Goal: Task Accomplishment & Management: Use online tool/utility

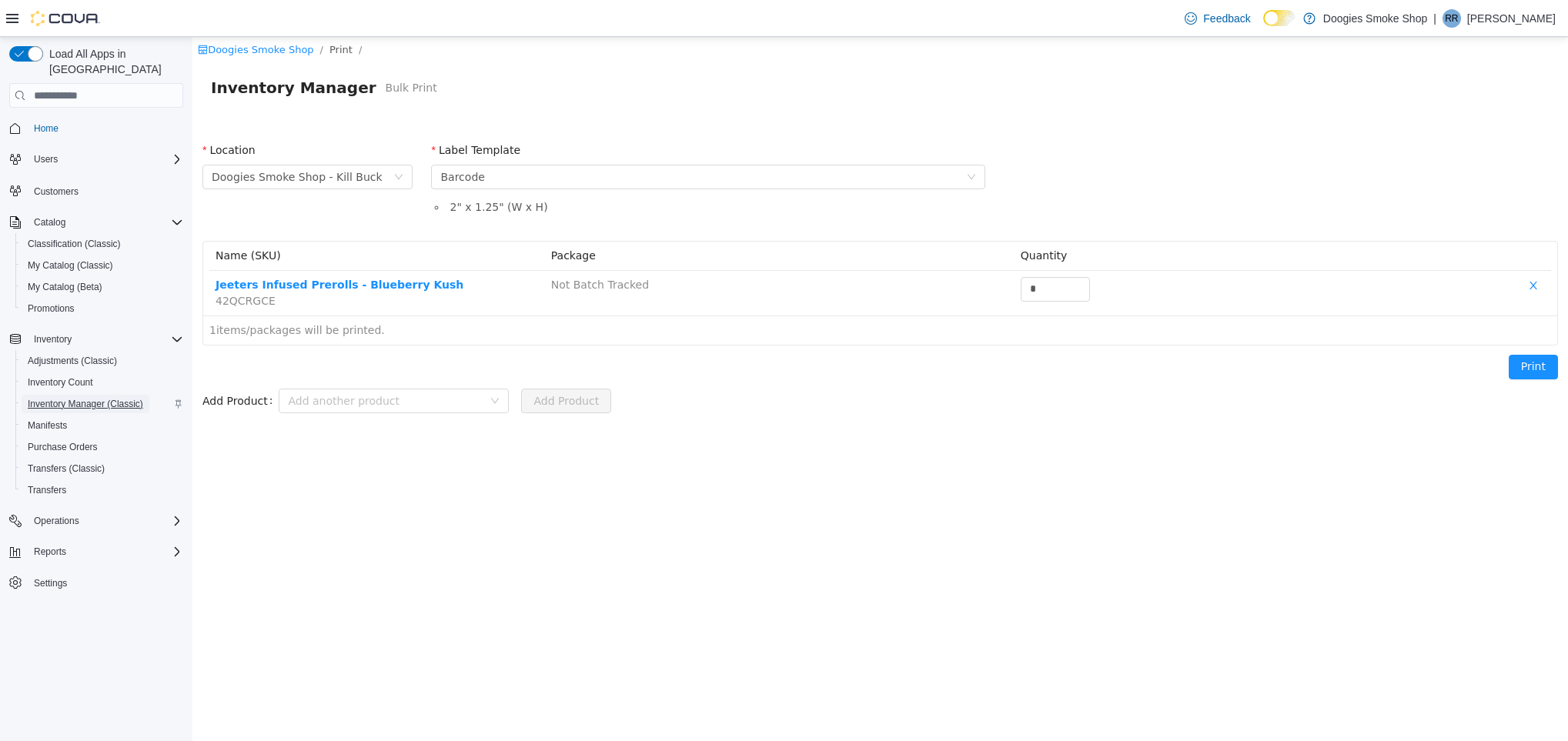
click at [112, 398] on span "Inventory Manager (Classic)" at bounding box center [85, 404] width 115 height 12
click at [107, 398] on span "Inventory Manager (Classic)" at bounding box center [85, 404] width 115 height 12
click at [72, 441] on span "Purchase Orders" at bounding box center [62, 447] width 70 height 12
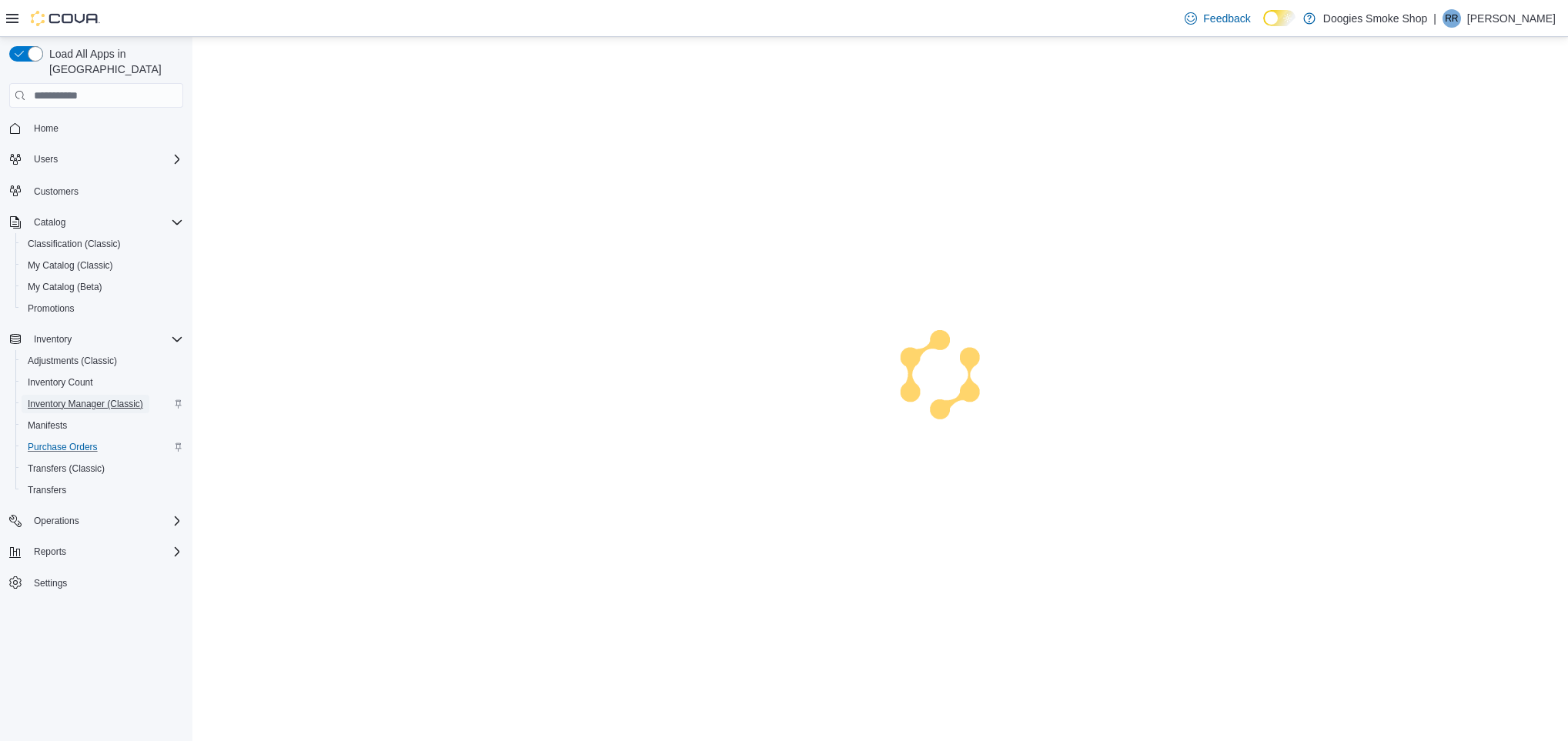
click at [69, 398] on span "Inventory Manager (Classic)" at bounding box center [85, 404] width 115 height 12
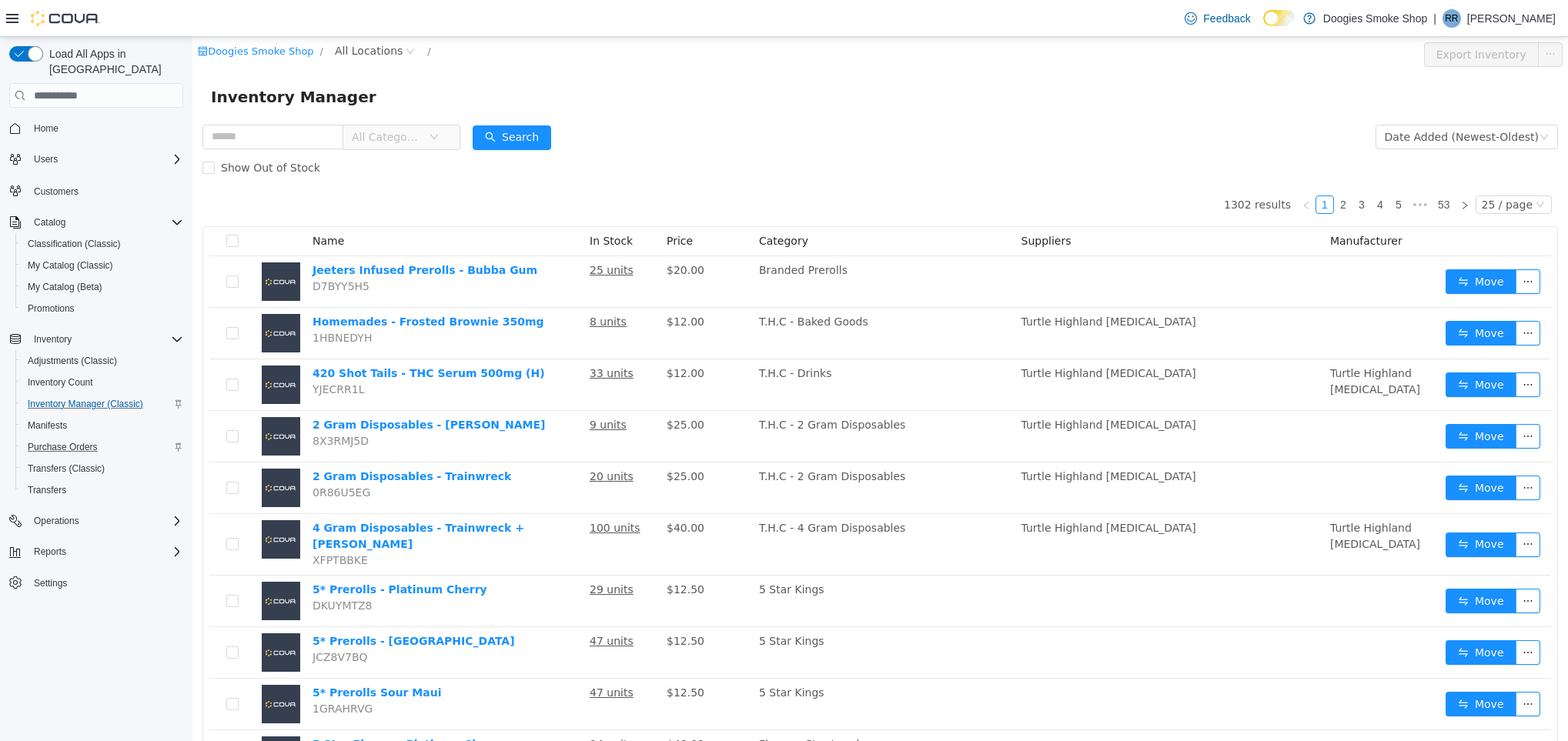
type input "*"
type input "**********"
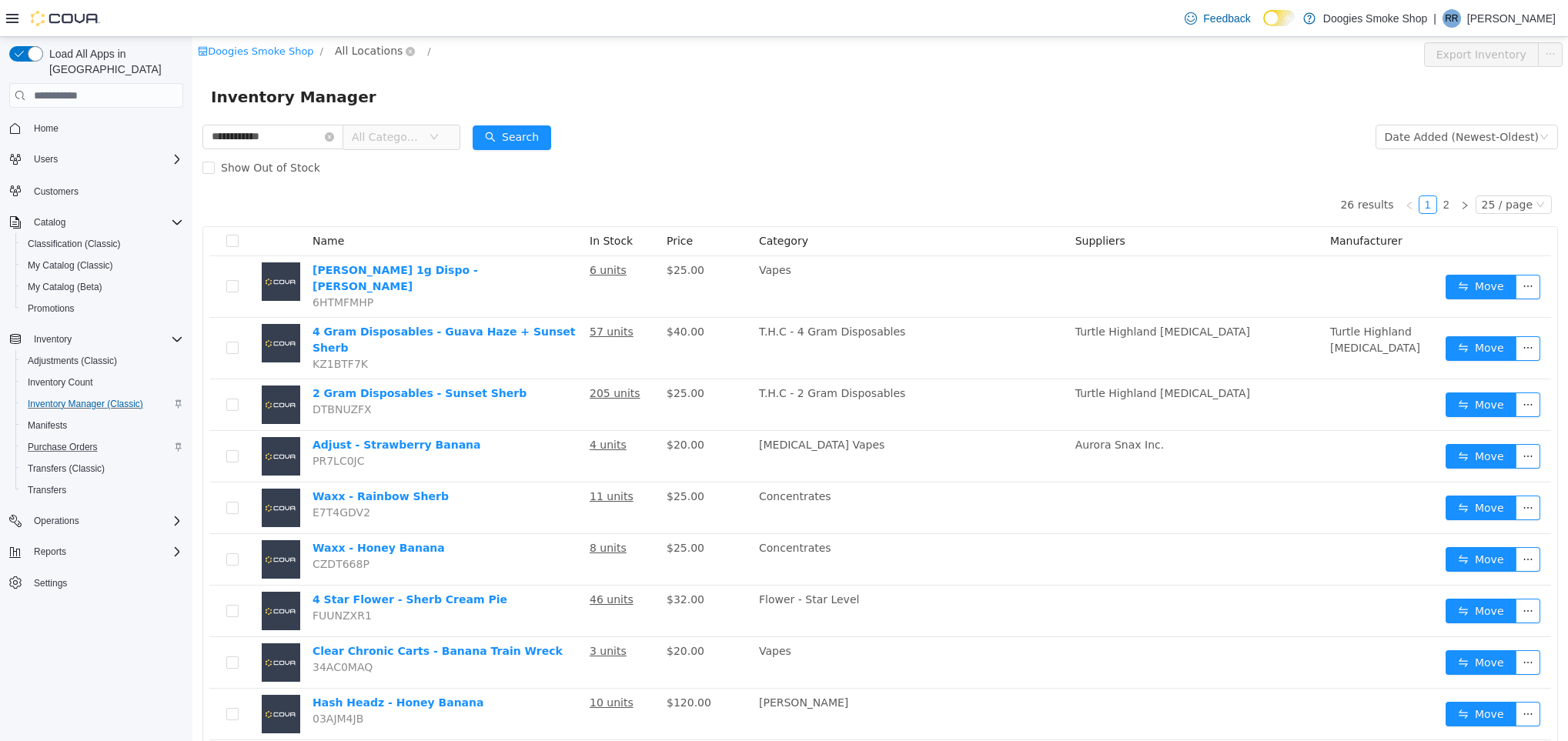
click at [377, 48] on span "All Locations" at bounding box center [368, 51] width 68 height 17
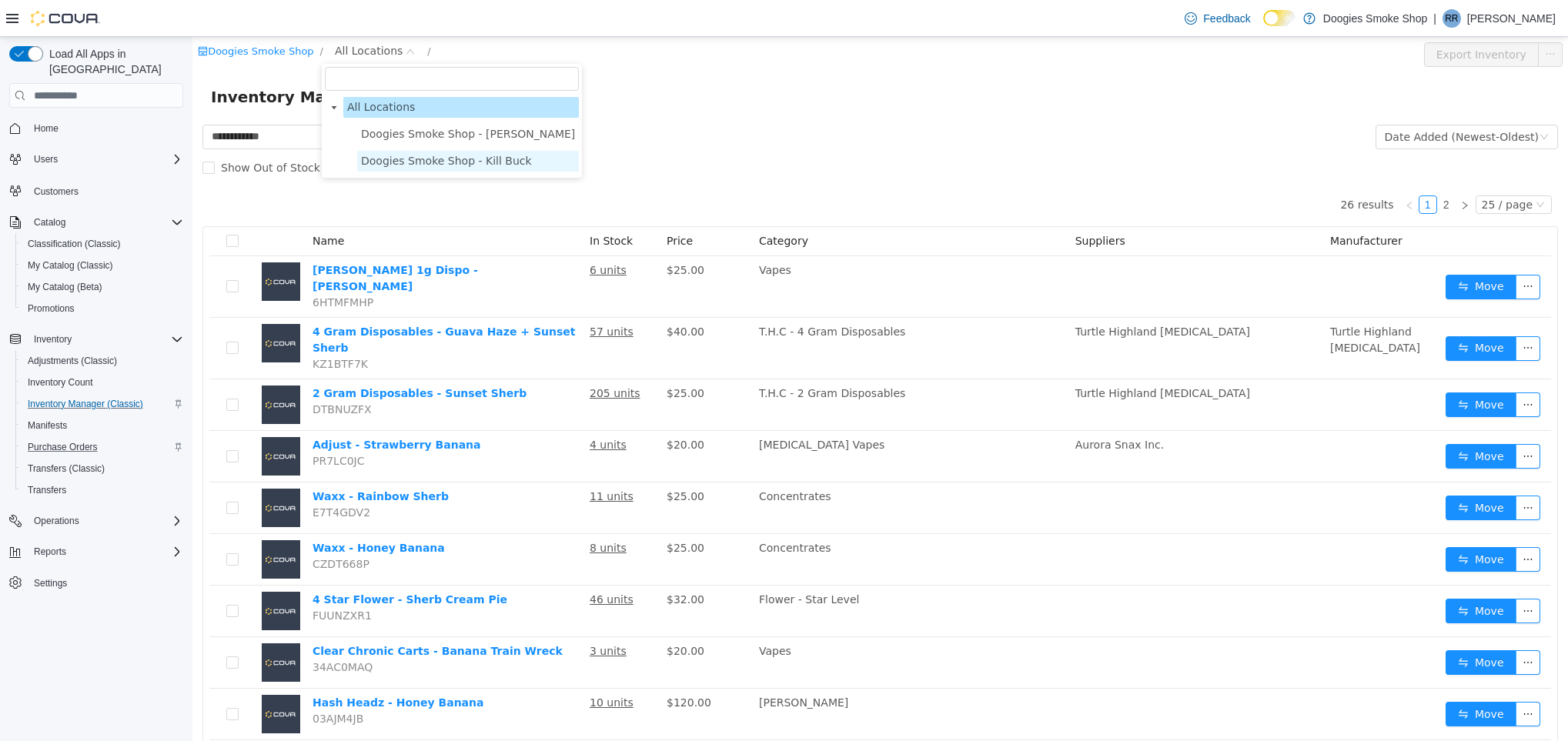
click at [407, 166] on span "Doogies Smoke Shop - Kill Buck" at bounding box center [446, 161] width 171 height 12
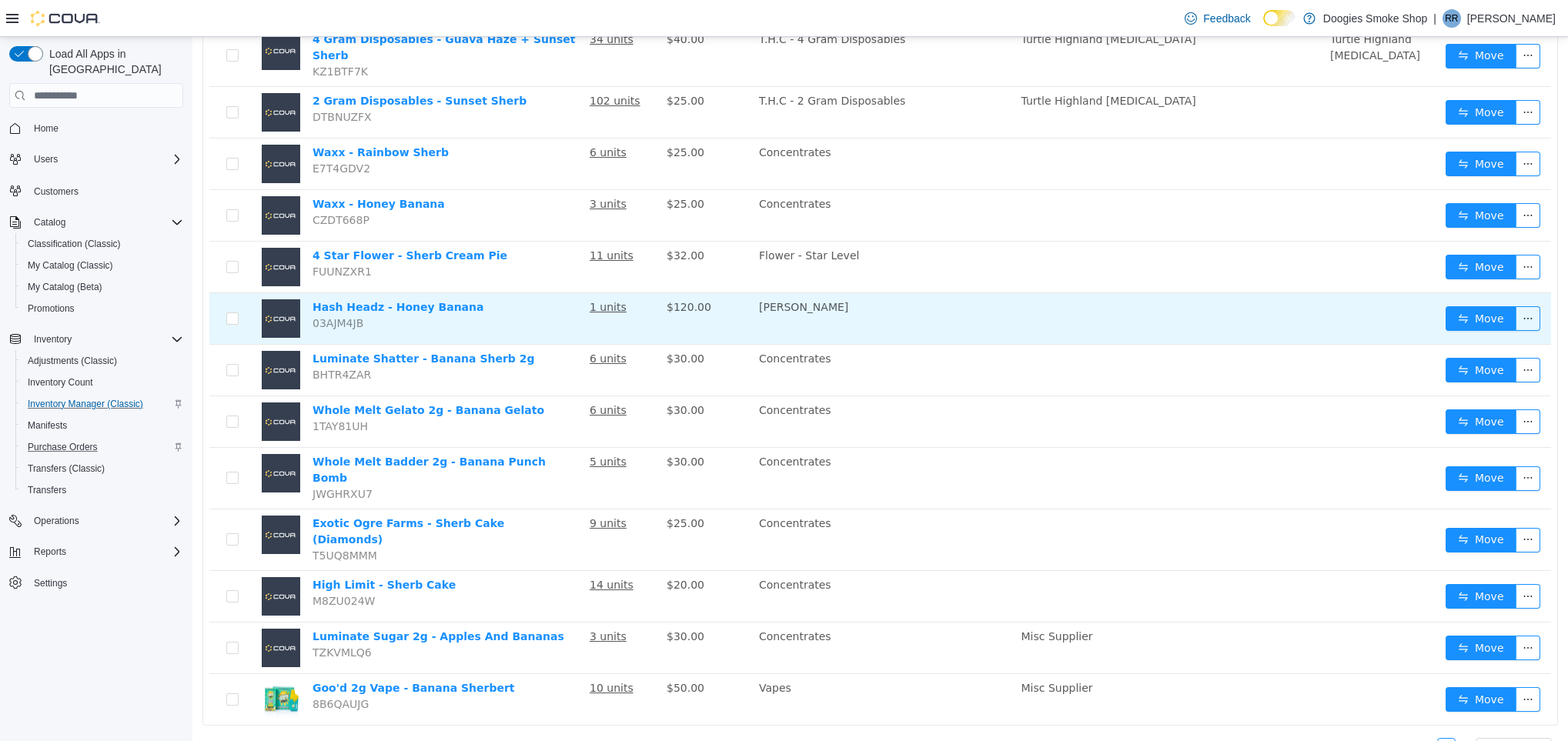
scroll to position [234, 0]
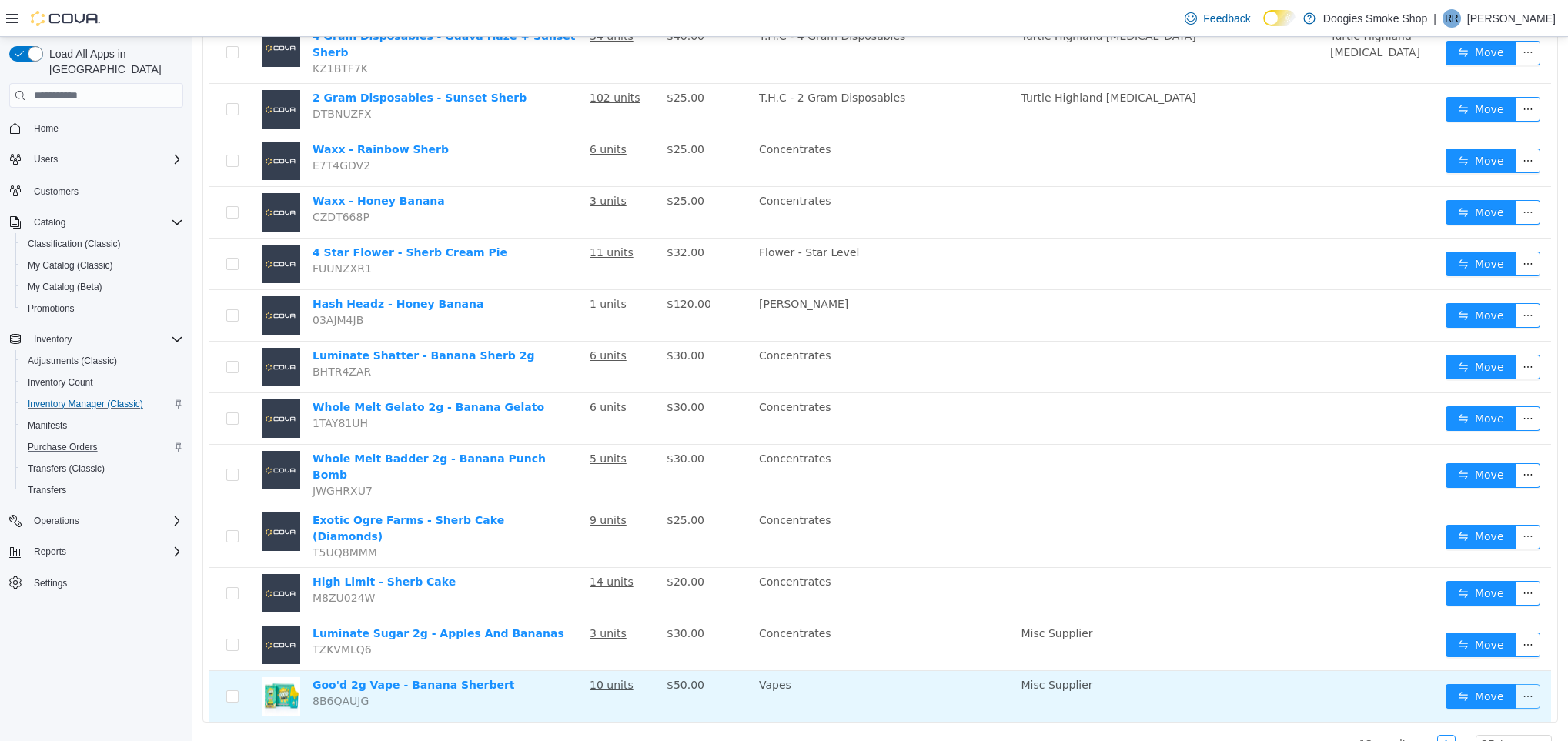
click at [1516, 684] on button "button" at bounding box center [1528, 696] width 25 height 25
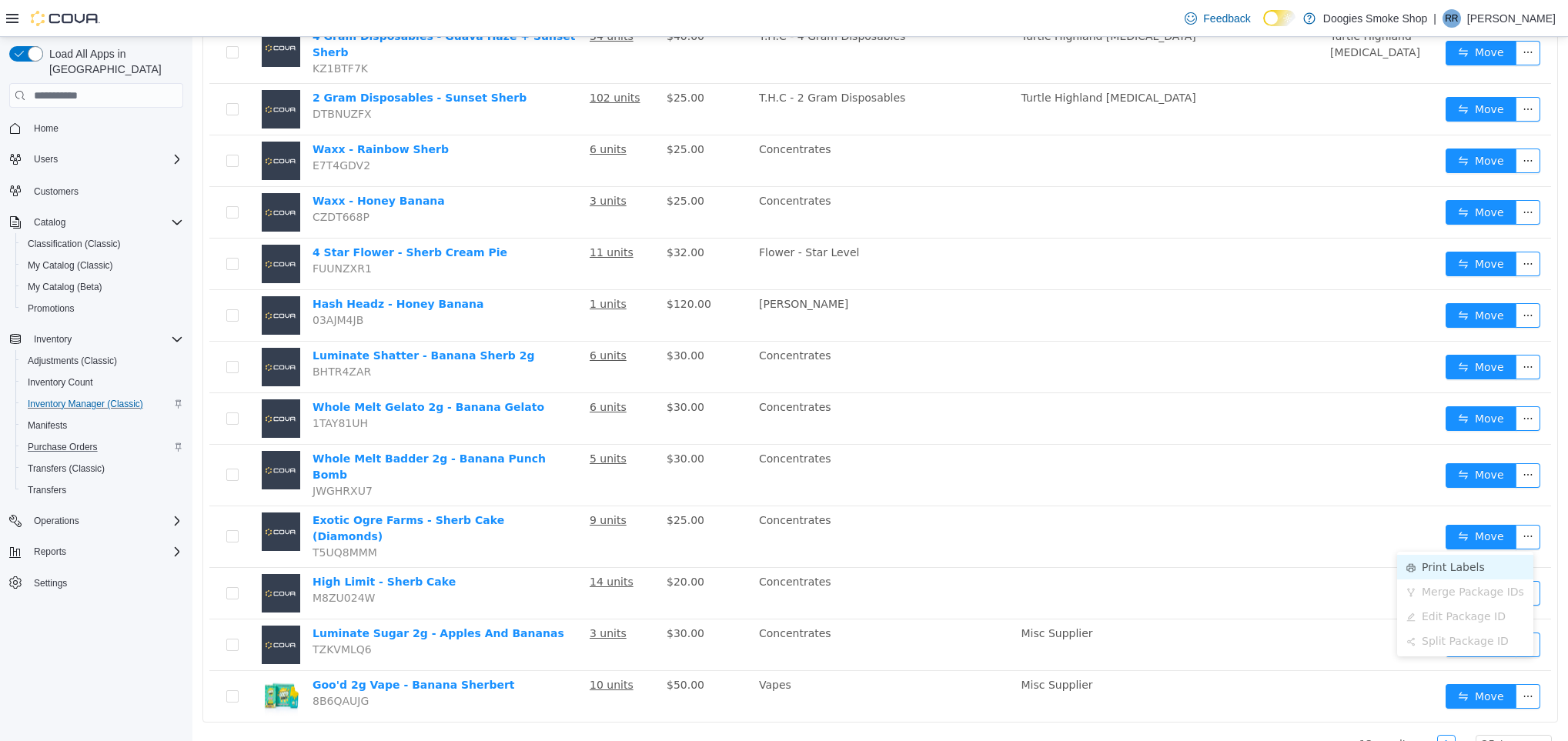
click at [1459, 572] on li "Print Labels" at bounding box center [1465, 567] width 136 height 25
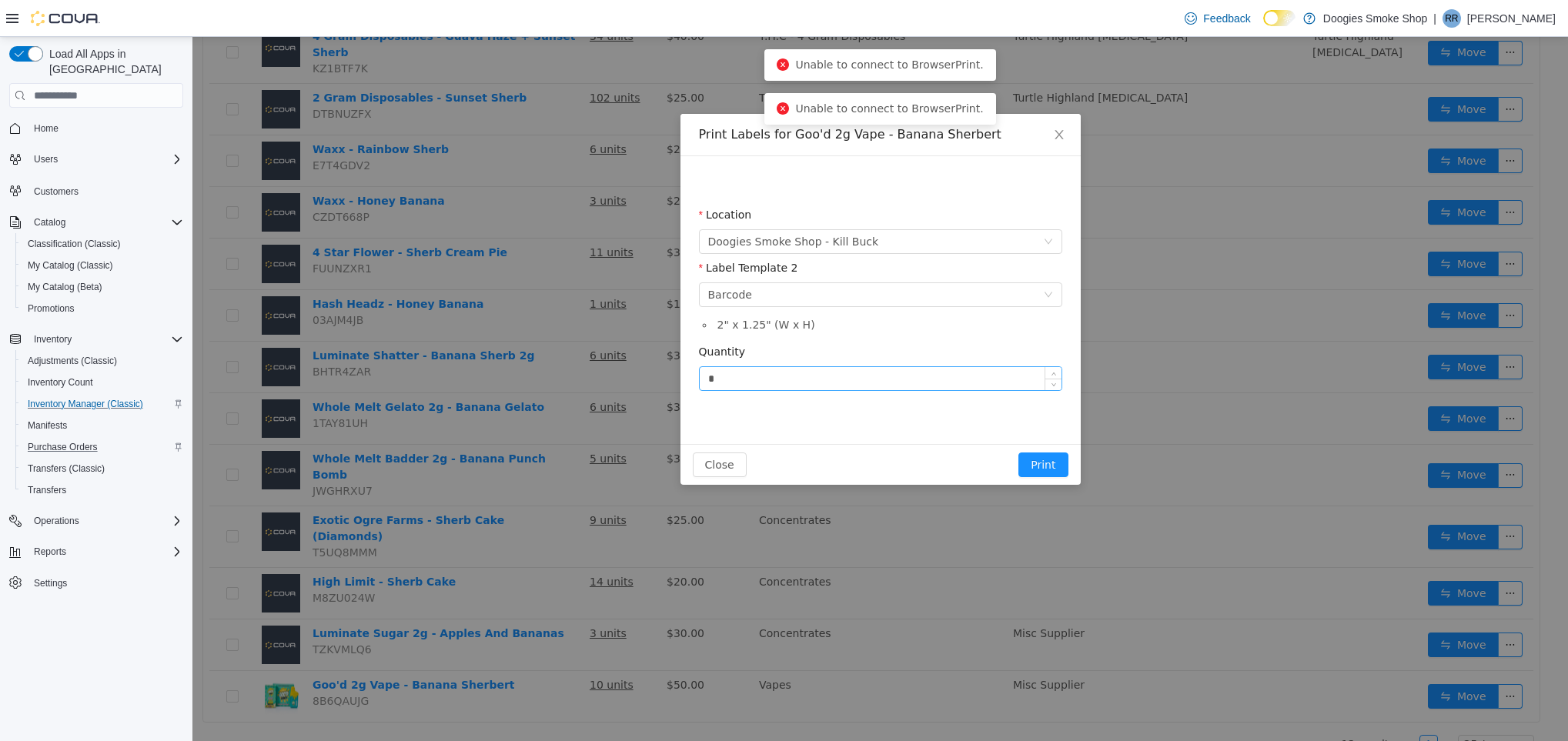
click at [760, 384] on input "*" at bounding box center [881, 379] width 362 height 23
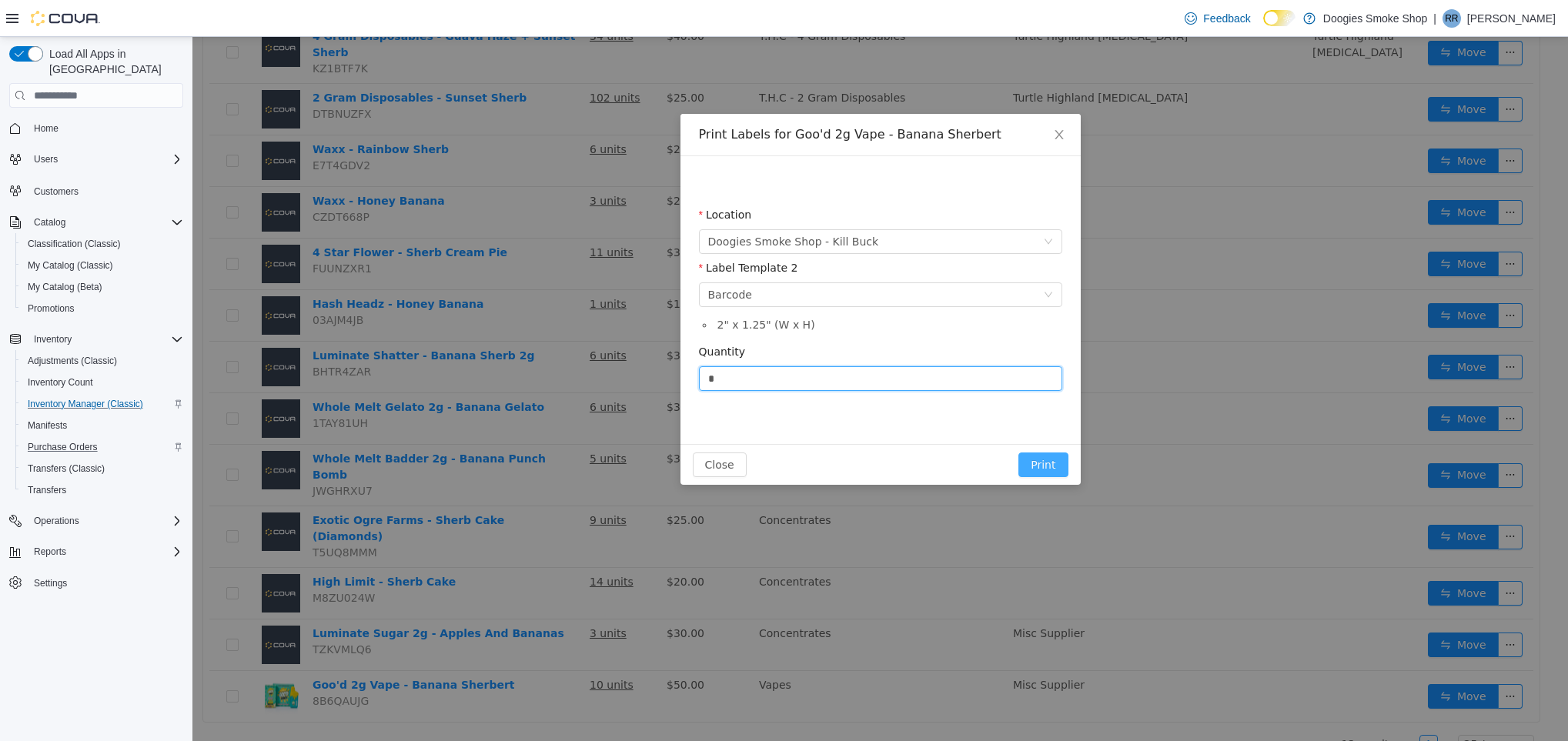
type input "*"
click at [1041, 456] on button "Print" at bounding box center [1043, 464] width 50 height 25
click at [1044, 468] on button "Print" at bounding box center [1043, 464] width 50 height 25
click at [1040, 453] on button "Print" at bounding box center [1043, 464] width 50 height 25
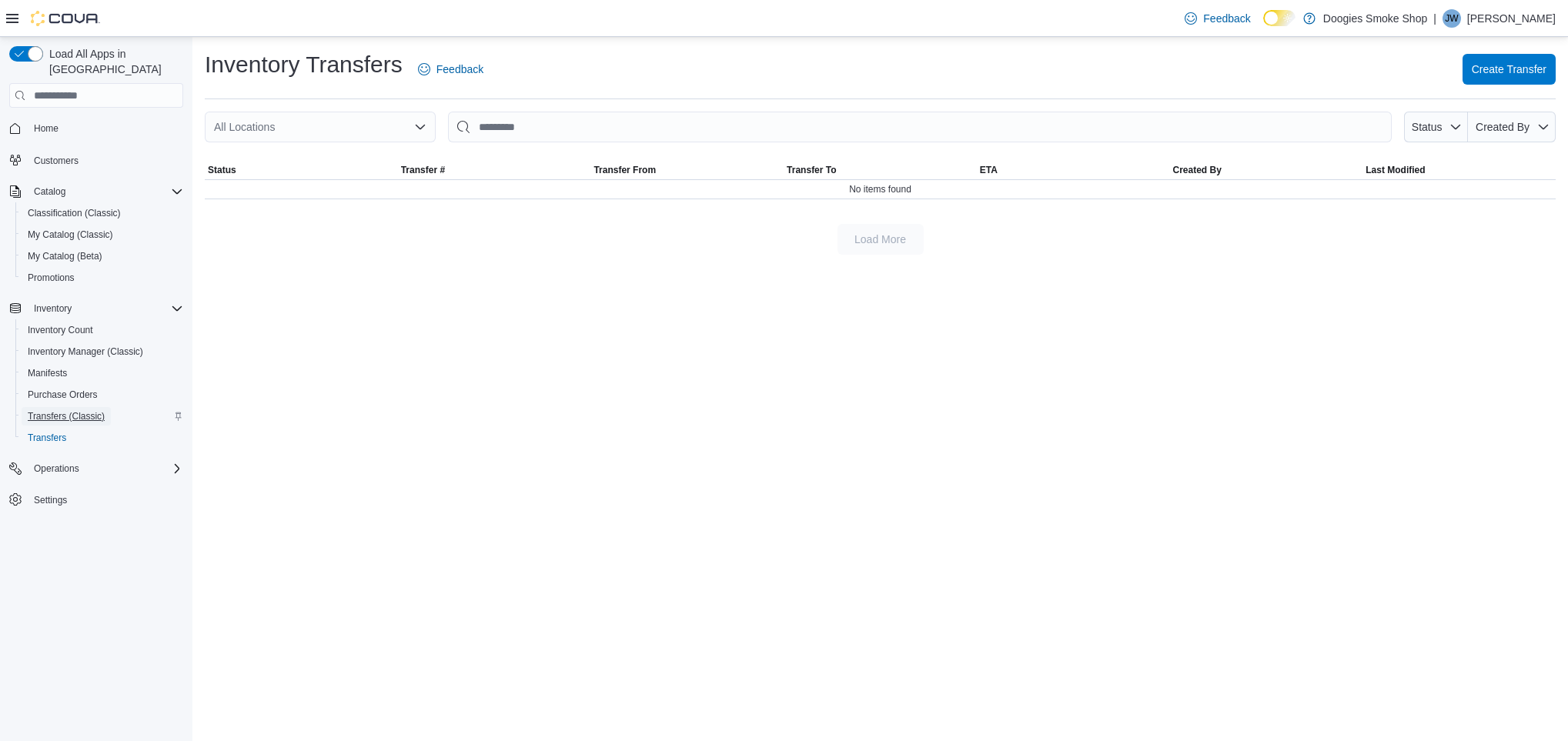
click at [81, 410] on span "Transfers (Classic)" at bounding box center [66, 416] width 77 height 12
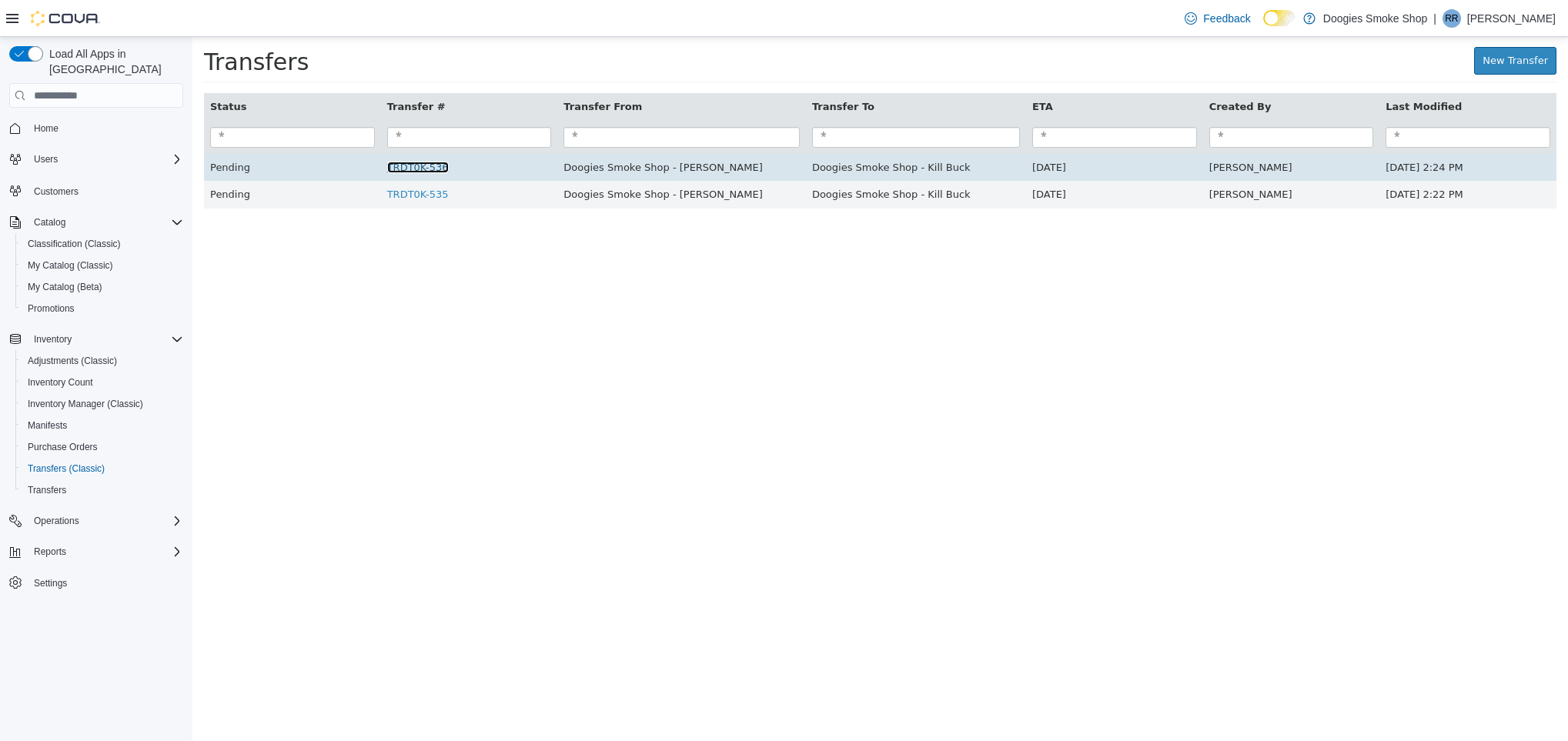
click at [441, 173] on link "TRDT0K-536" at bounding box center [418, 168] width 62 height 12
